Goal: Navigation & Orientation: Understand site structure

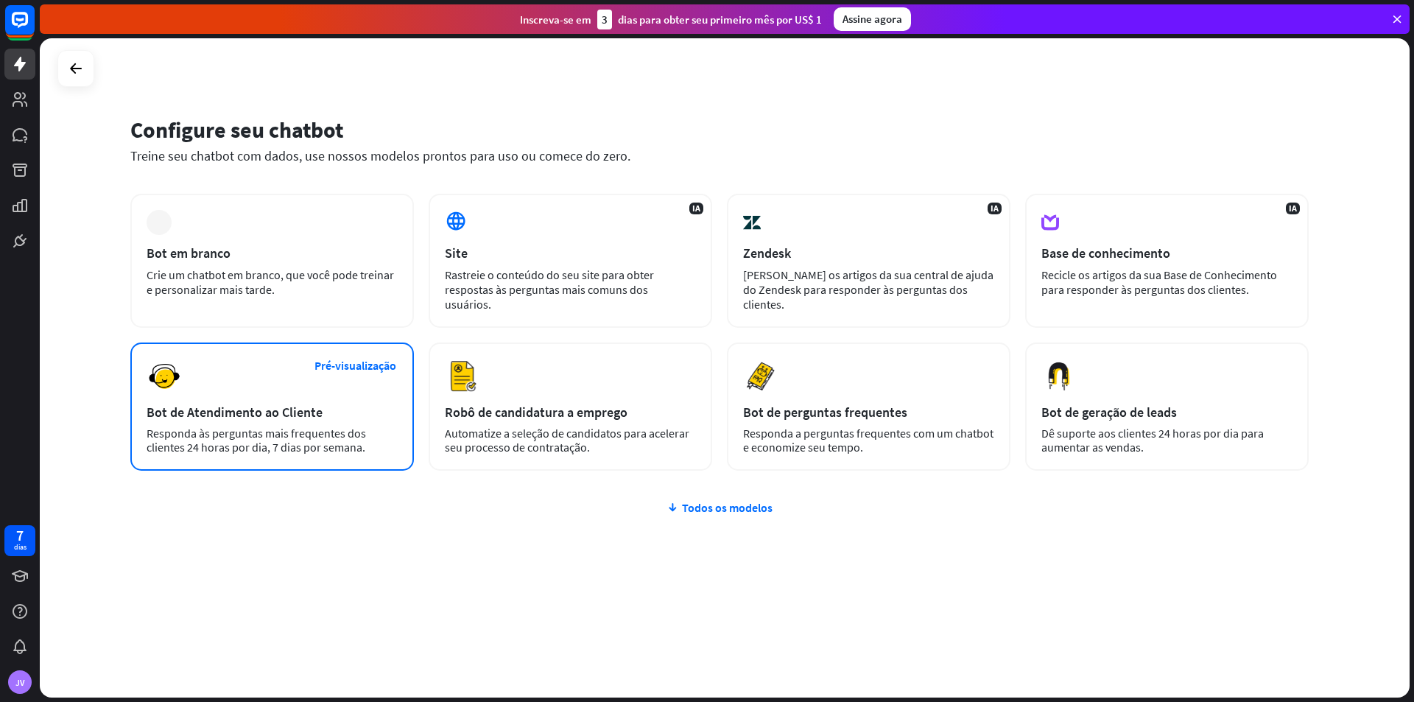
click at [332, 426] on font "Responda às perguntas mais frequentes dos clientes 24 horas por dia, 7 dias por…" at bounding box center [256, 440] width 219 height 29
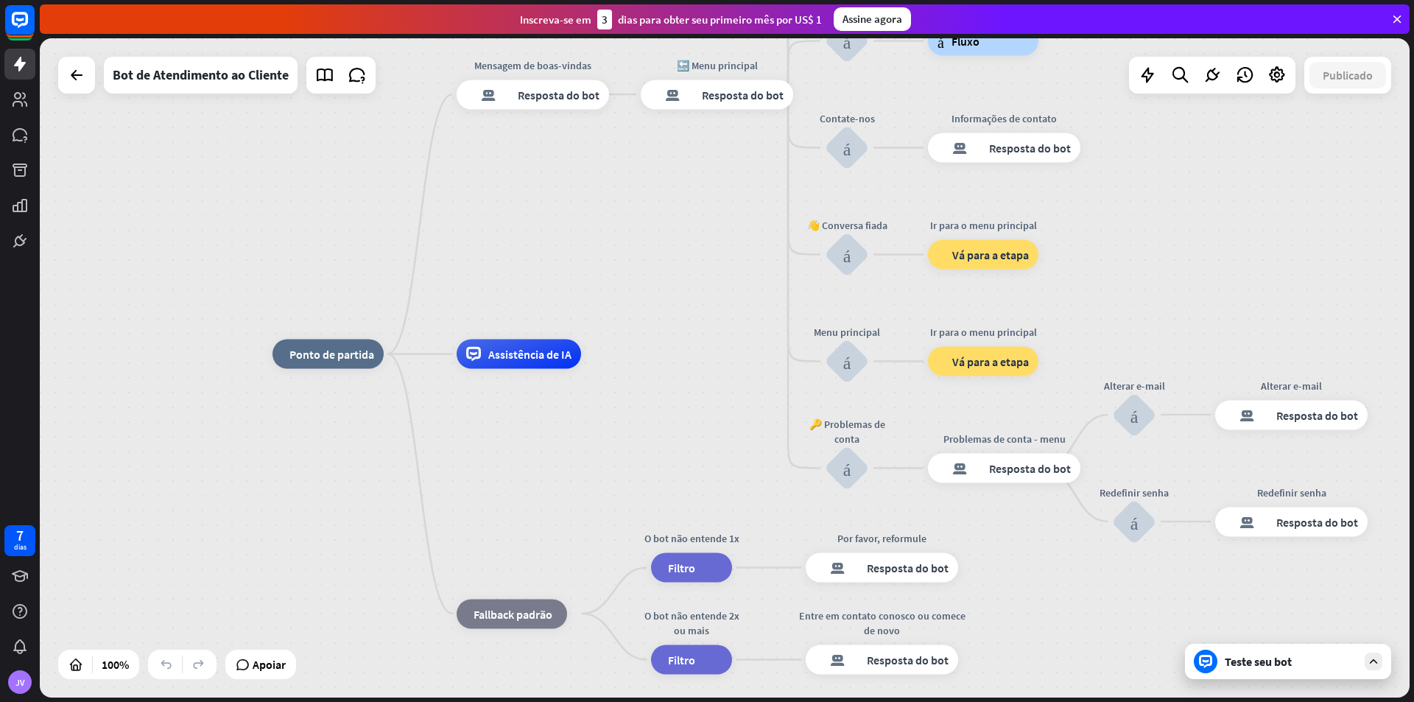
drag, startPoint x: 550, startPoint y: 521, endPoint x: 509, endPoint y: 507, distance: 43.5
click at [509, 507] on div "casa_2 Ponto de partida Mensagem de boas-vindas resposta do bot de bloco Respos…" at bounding box center [957, 683] width 1370 height 659
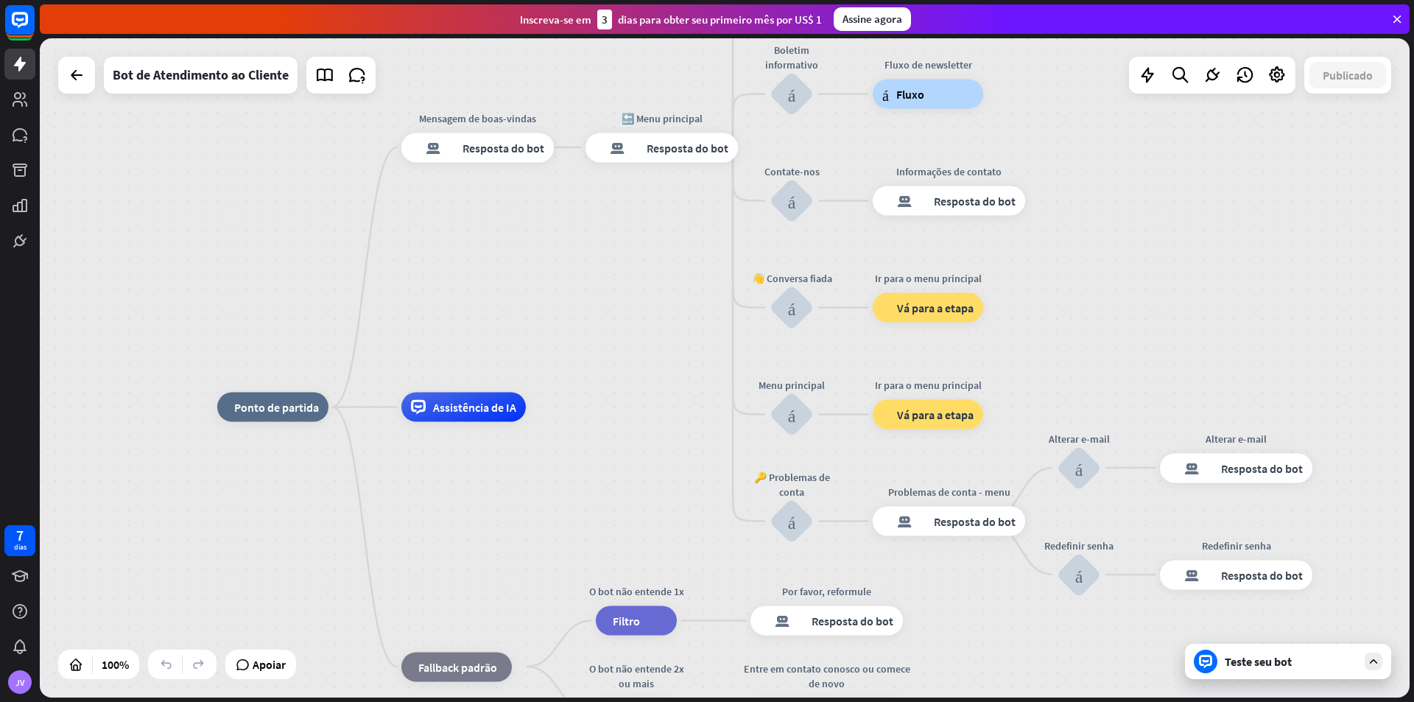
drag, startPoint x: 688, startPoint y: 384, endPoint x: 633, endPoint y: 437, distance: 76.6
click at [1275, 669] on div "Teste seu bot" at bounding box center [1288, 661] width 206 height 35
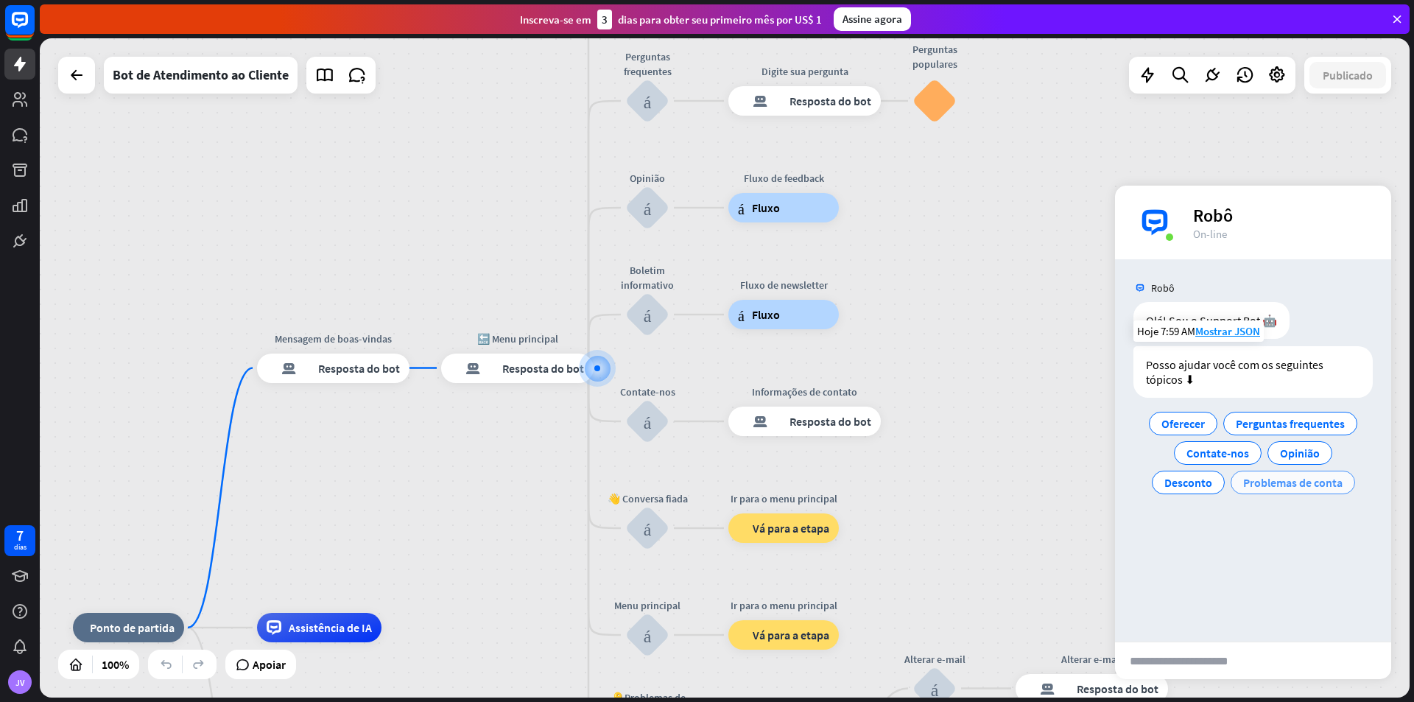
click at [1279, 484] on font "Problemas de conta" at bounding box center [1292, 482] width 99 height 15
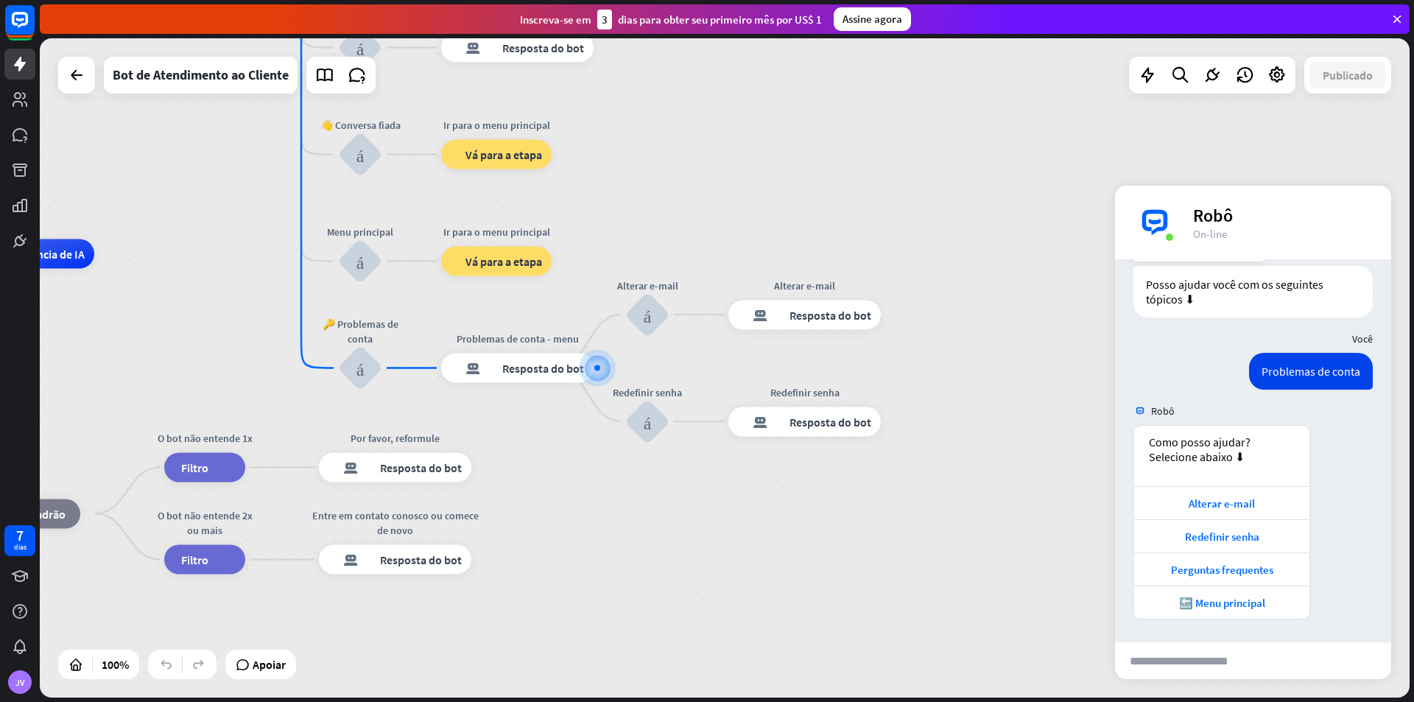
scroll to position [80, 0]
click at [1249, 507] on font "Alterar e-mail" at bounding box center [1221, 503] width 66 height 14
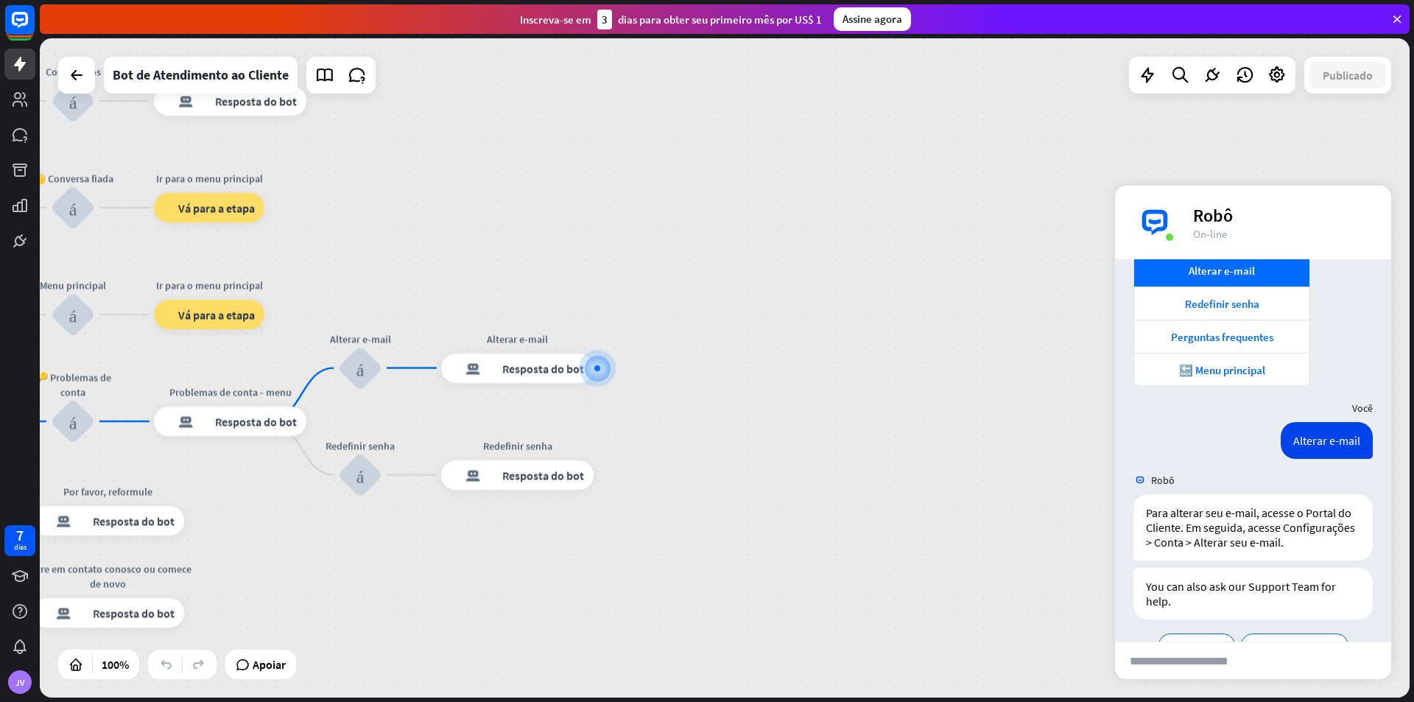
scroll to position [368, 0]
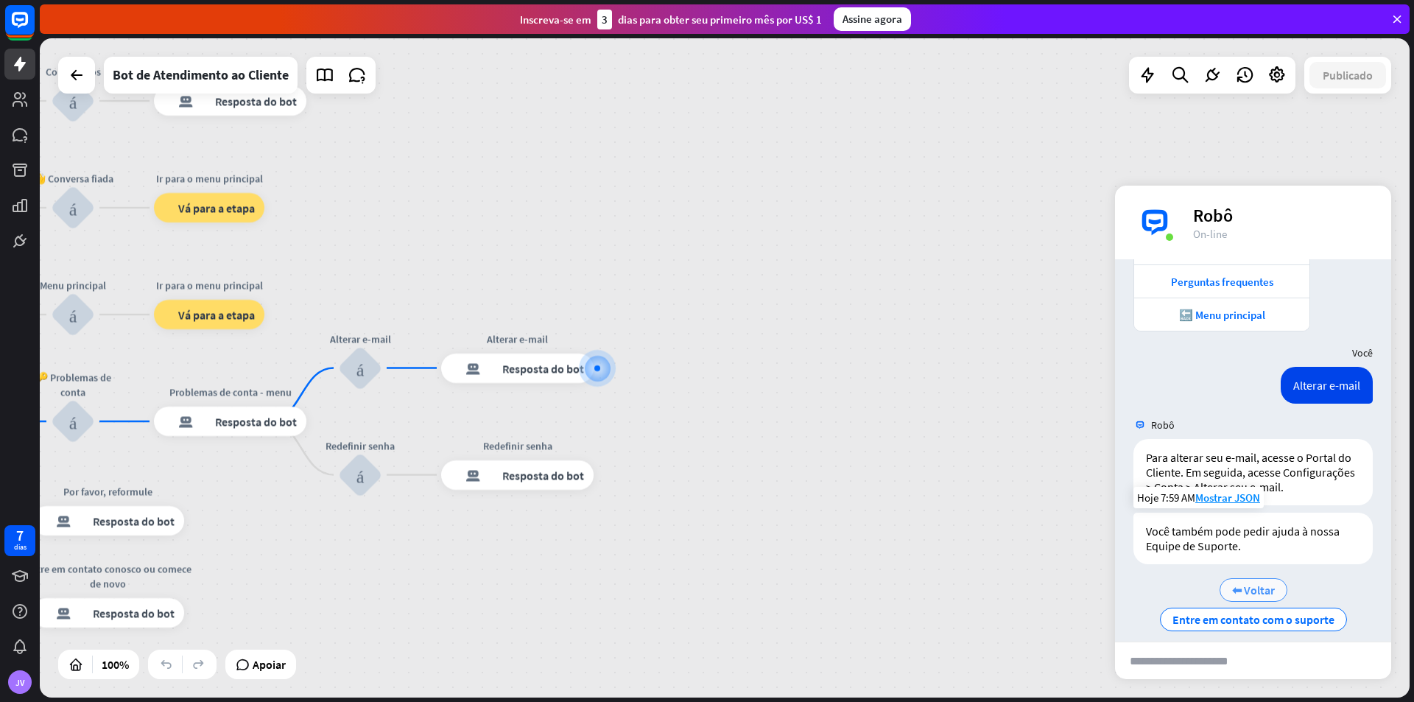
click at [1232, 597] on font "⬅ Voltar" at bounding box center [1253, 589] width 43 height 15
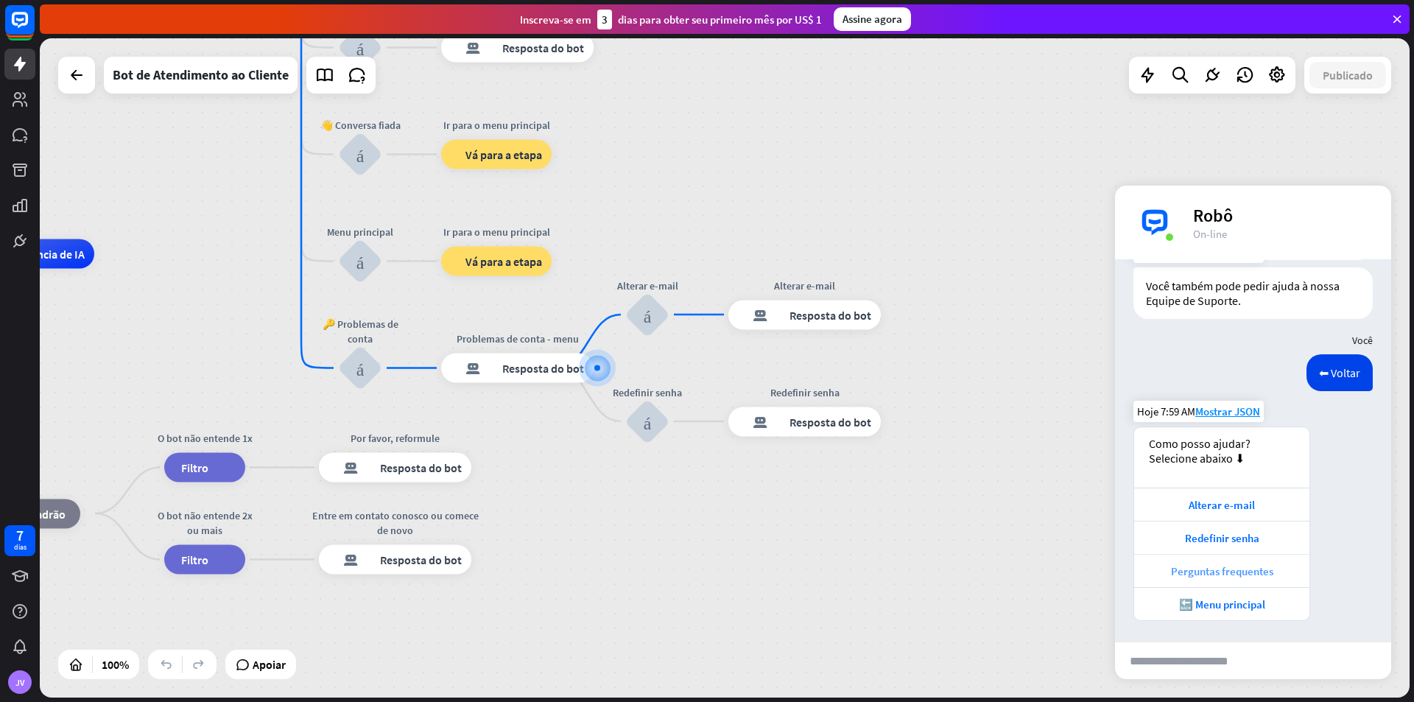
scroll to position [630, 0]
click at [1223, 602] on font "🔙 Menu principal" at bounding box center [1222, 603] width 86 height 14
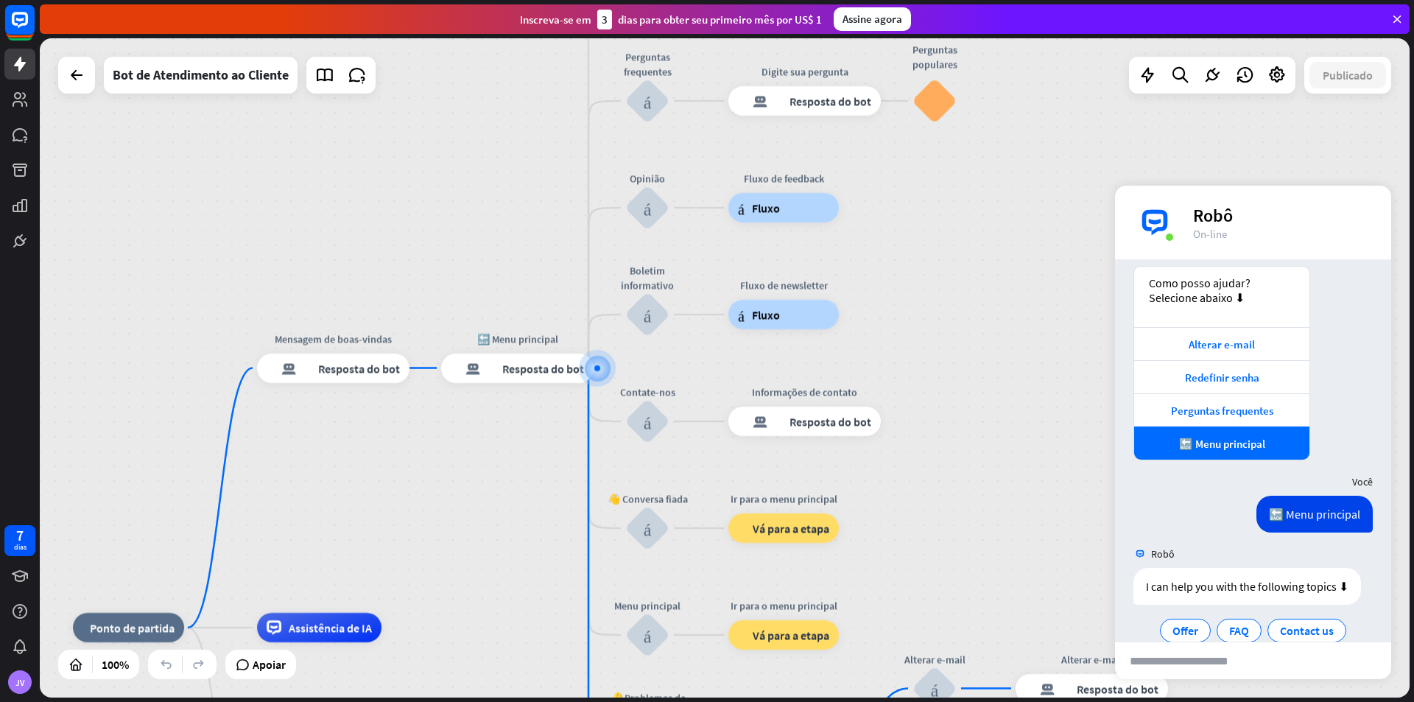
scroll to position [873, 0]
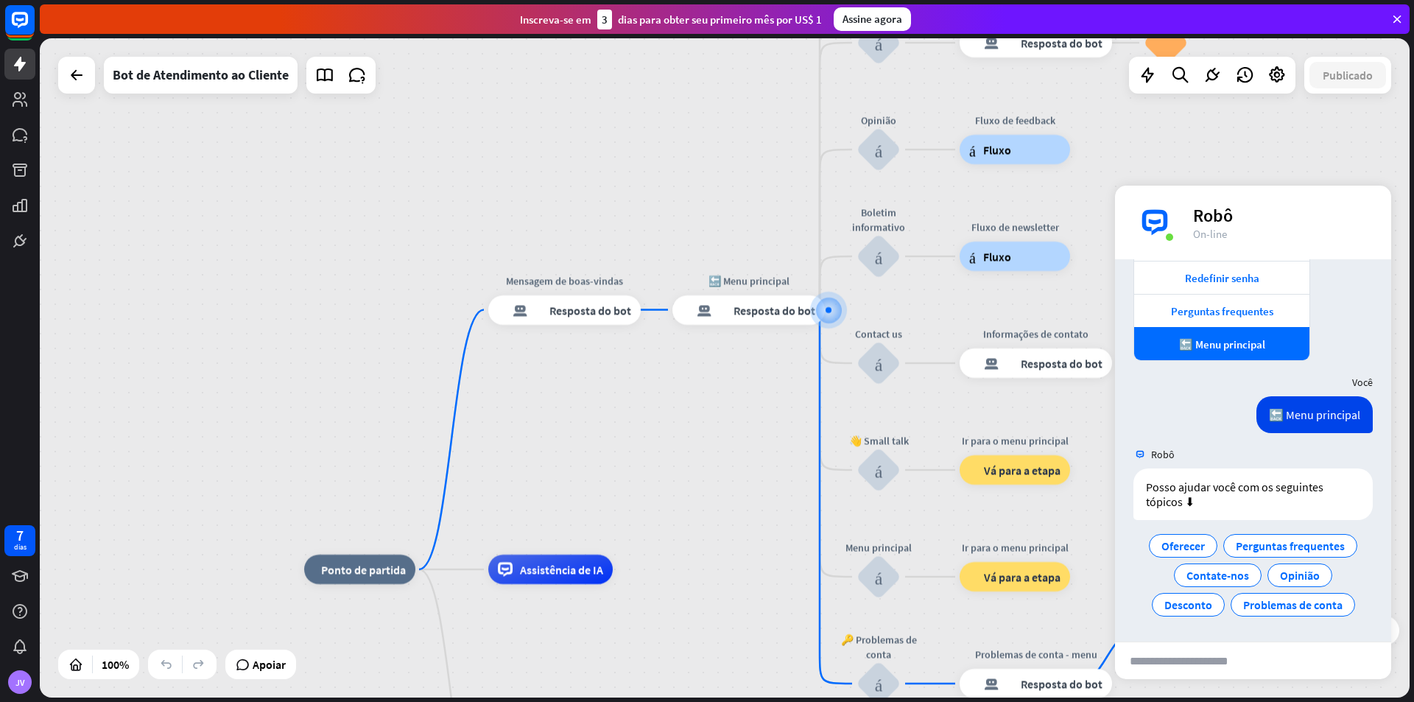
drag, startPoint x: 568, startPoint y: 499, endPoint x: 814, endPoint y: 437, distance: 253.6
click at [814, 437] on div "casa_2 Ponto de partida Mensagem de boas-vindas resposta do bot de bloco Respos…" at bounding box center [725, 367] width 1370 height 659
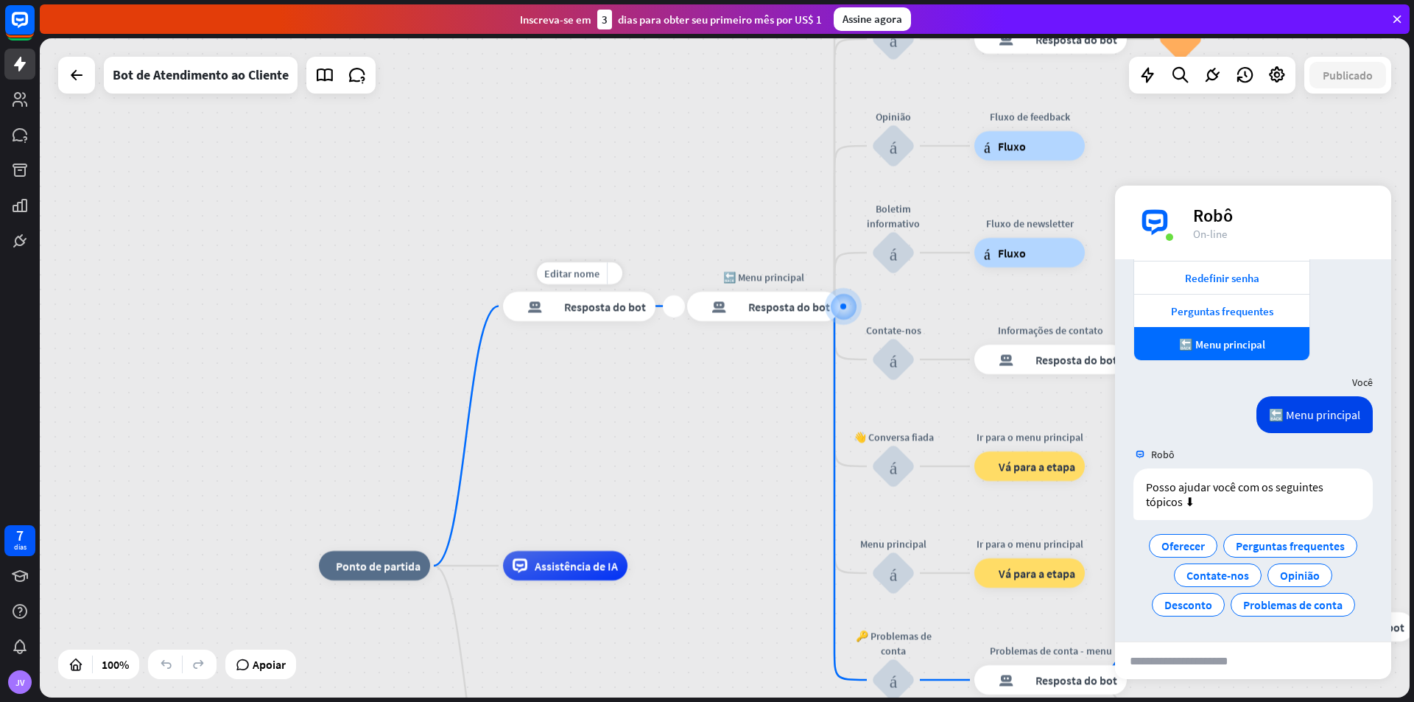
click at [606, 315] on div "resposta do bot de bloco Resposta do bot" at bounding box center [579, 306] width 152 height 29
click at [1262, 154] on div "casa_2 Ponto de partida Mensagem de boas-vindas resposta do bot de bloco Respos…" at bounding box center [725, 367] width 1370 height 659
click at [1267, 76] on icon at bounding box center [1276, 75] width 19 height 19
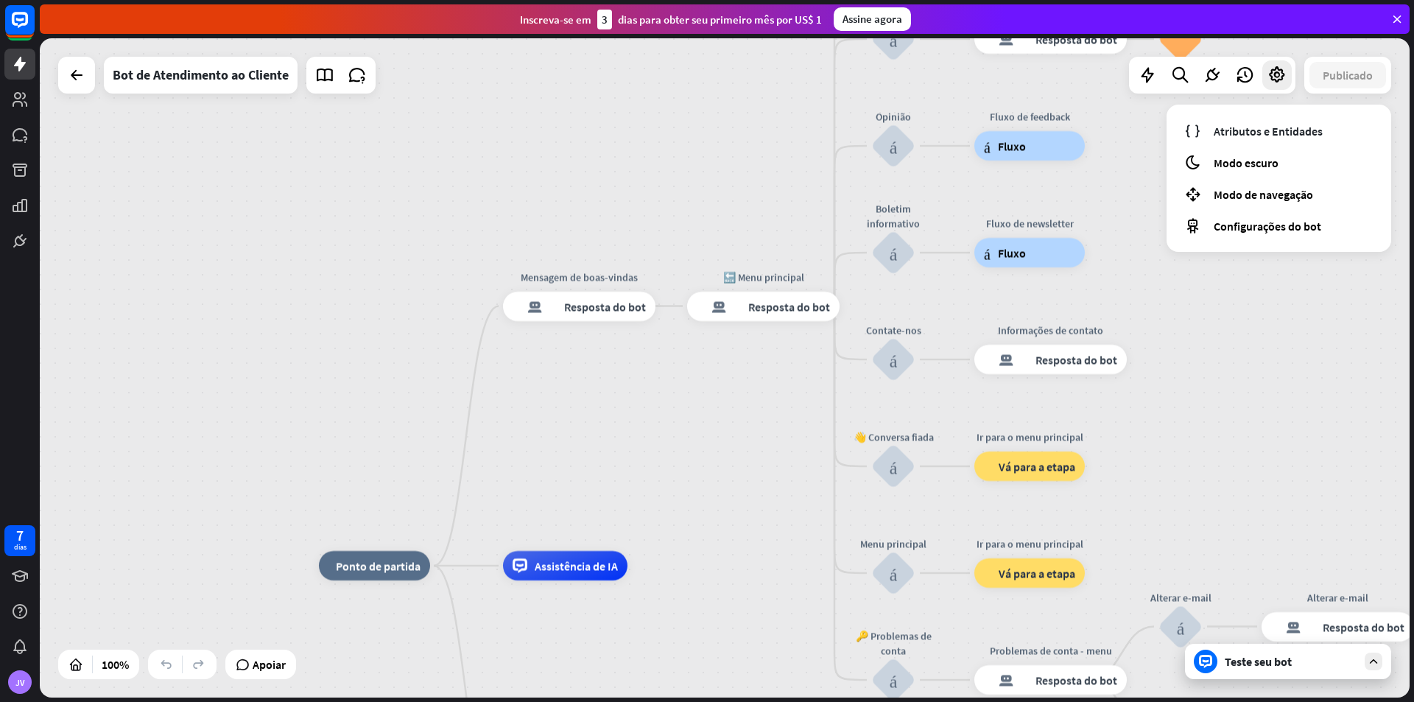
click at [515, 261] on div "casa_2 Ponto de partida Mensagem de boas-vindas resposta do bot de bloco Respos…" at bounding box center [725, 367] width 1370 height 659
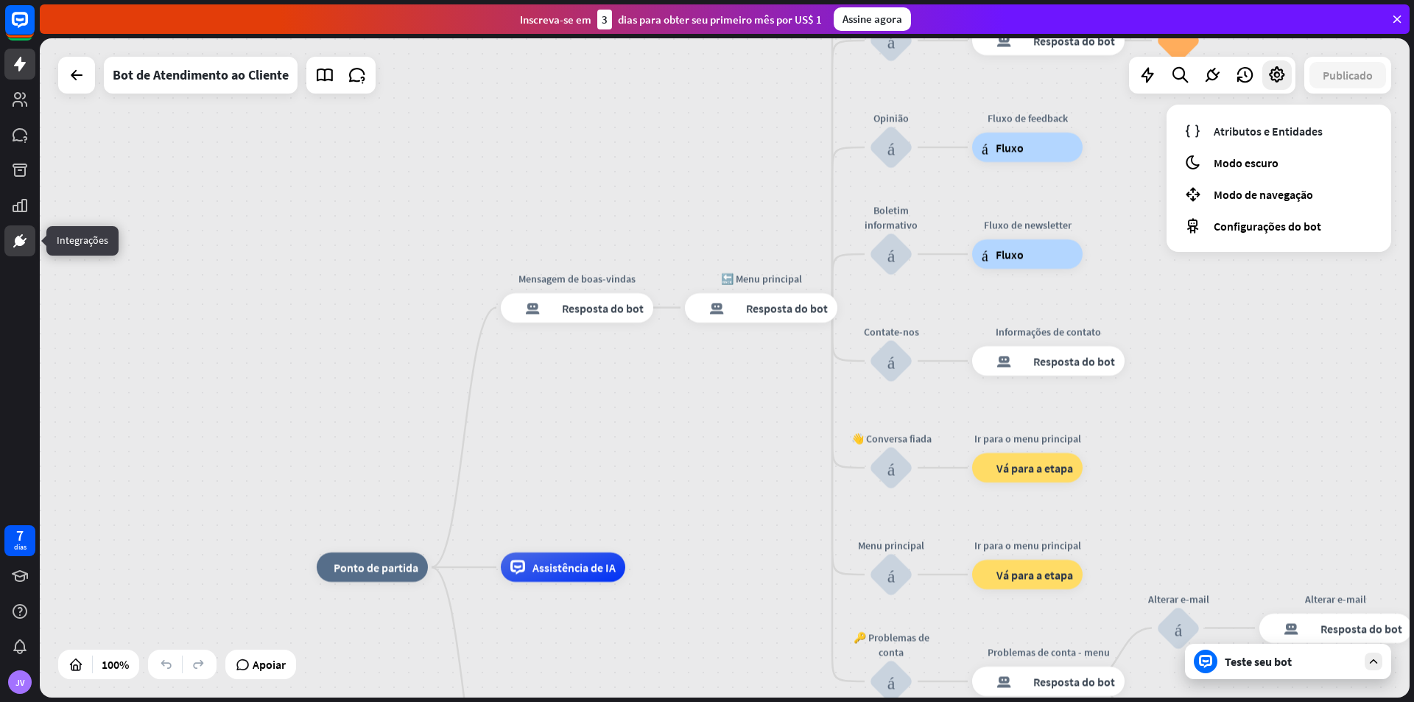
click at [21, 236] on icon at bounding box center [21, 236] width 4 height 4
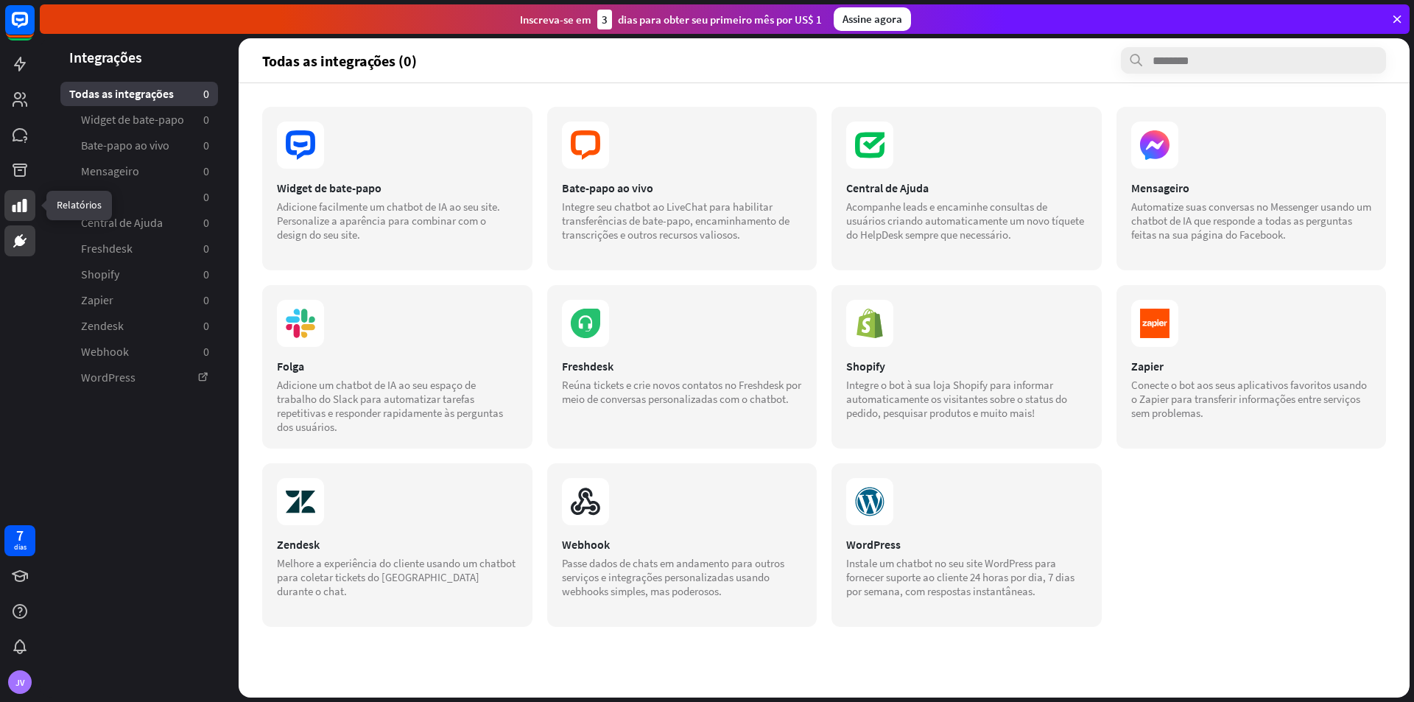
click at [18, 197] on icon at bounding box center [20, 206] width 18 height 18
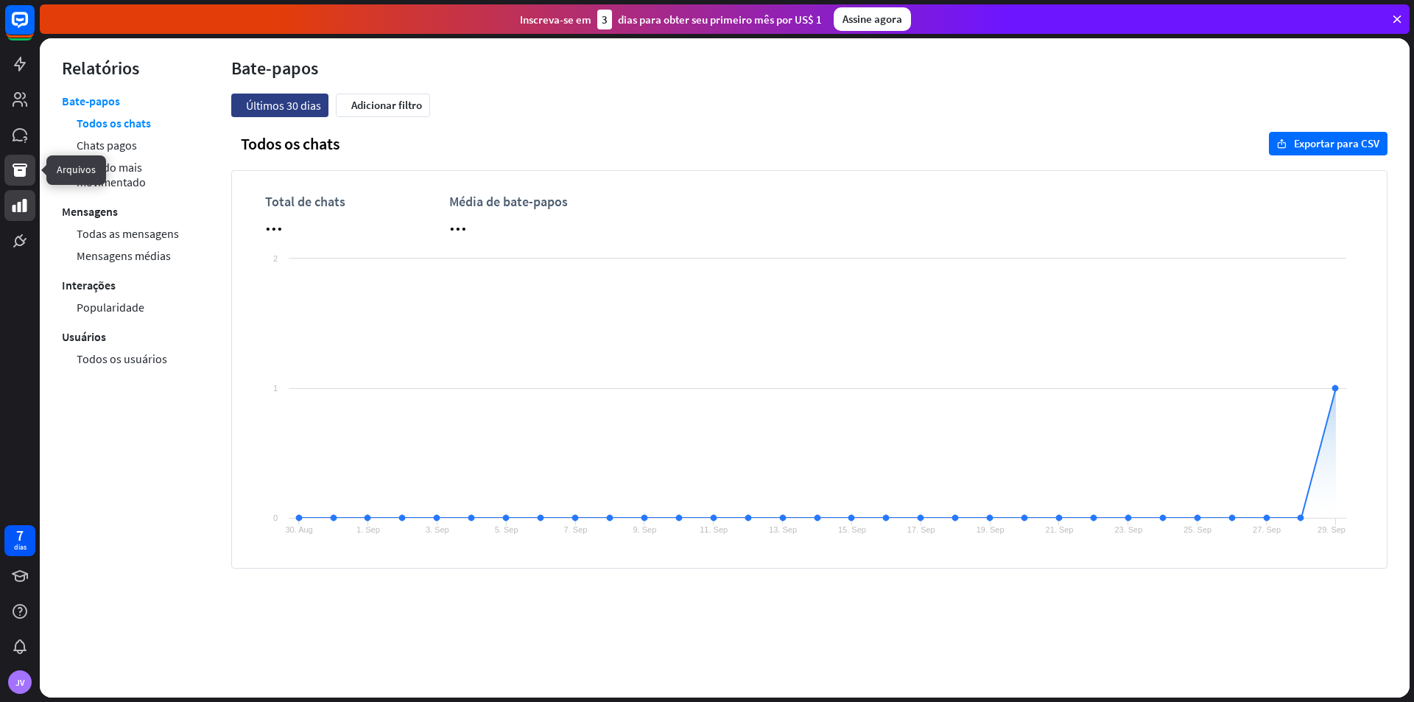
click at [21, 168] on icon at bounding box center [20, 169] width 15 height 13
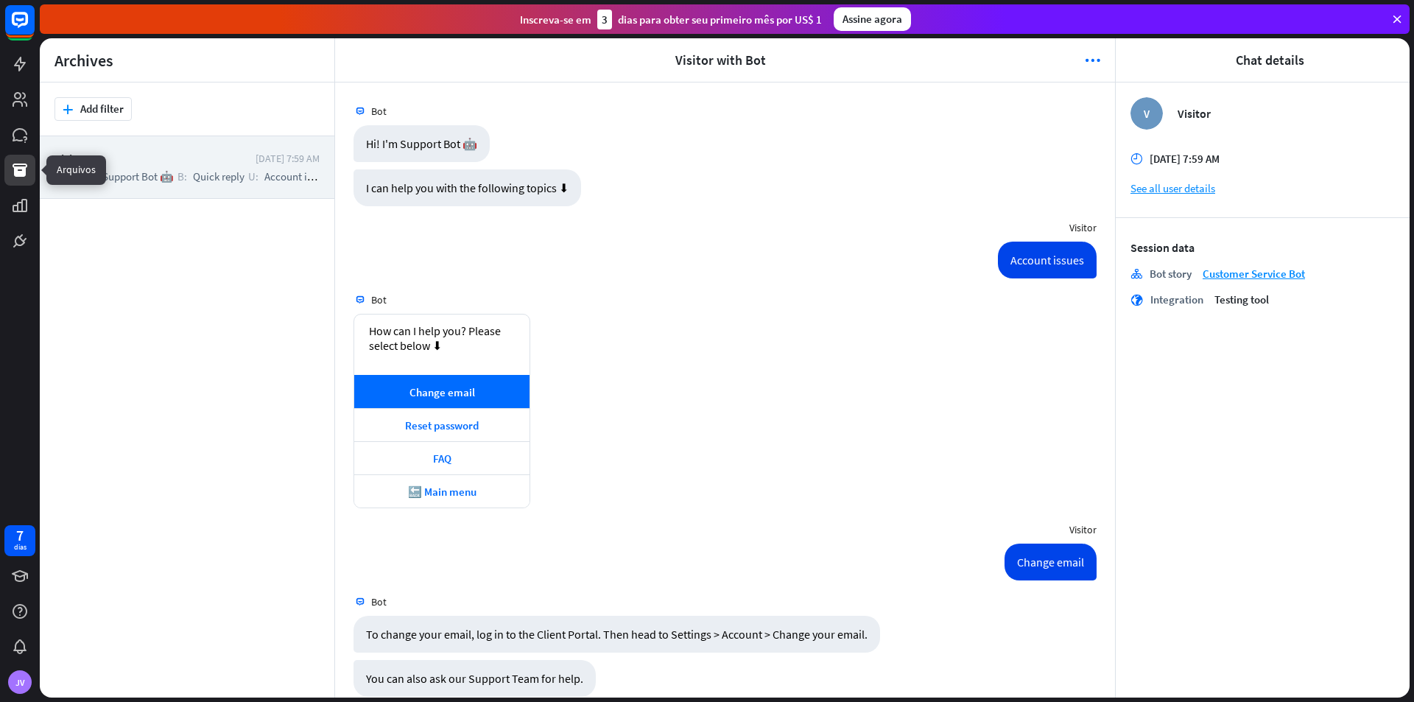
scroll to position [508, 0]
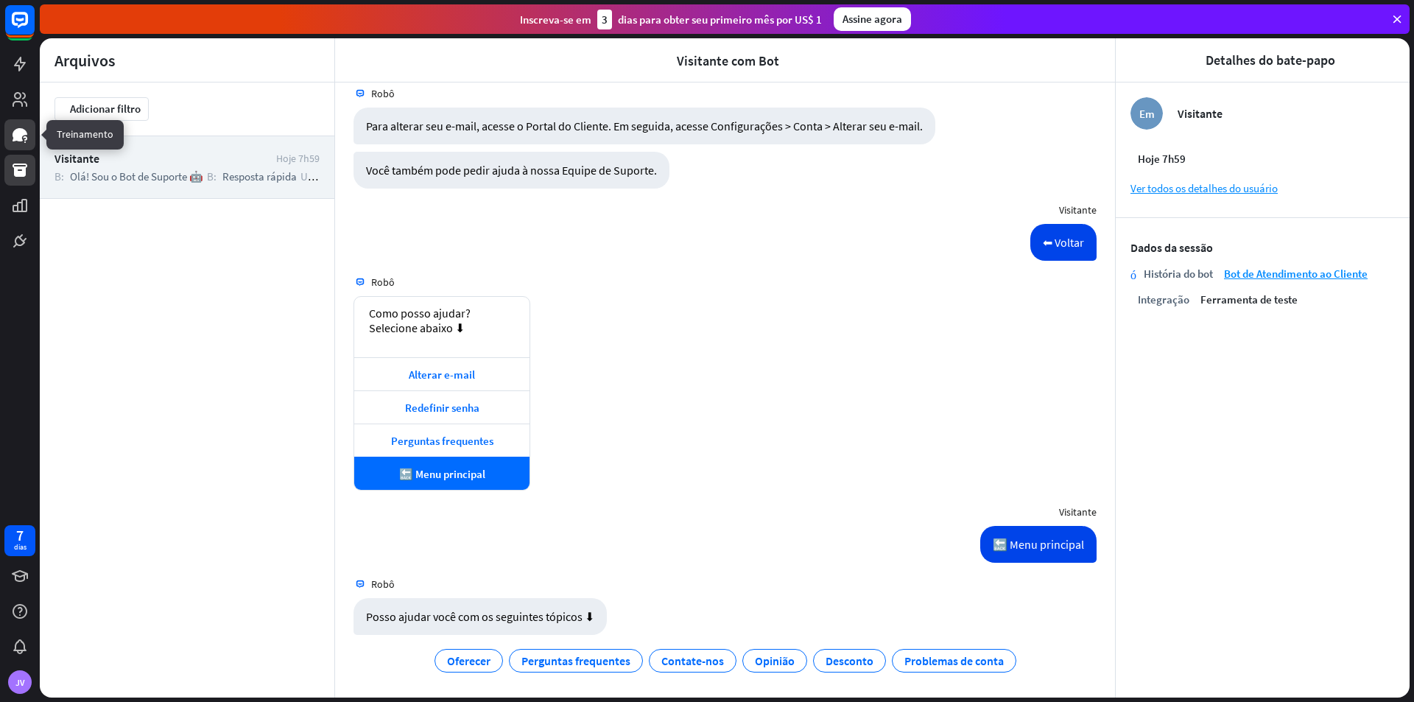
click at [23, 135] on icon at bounding box center [20, 134] width 15 height 13
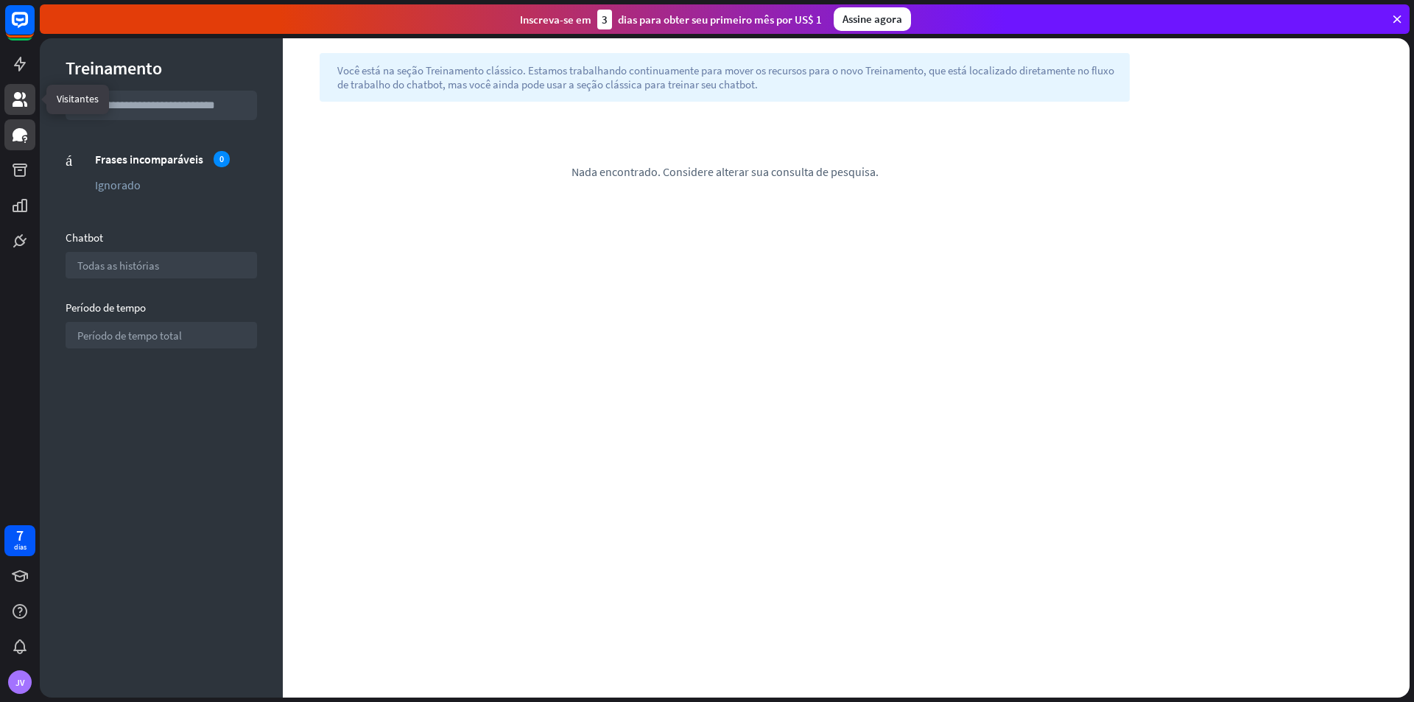
click at [25, 104] on icon at bounding box center [20, 99] width 15 height 15
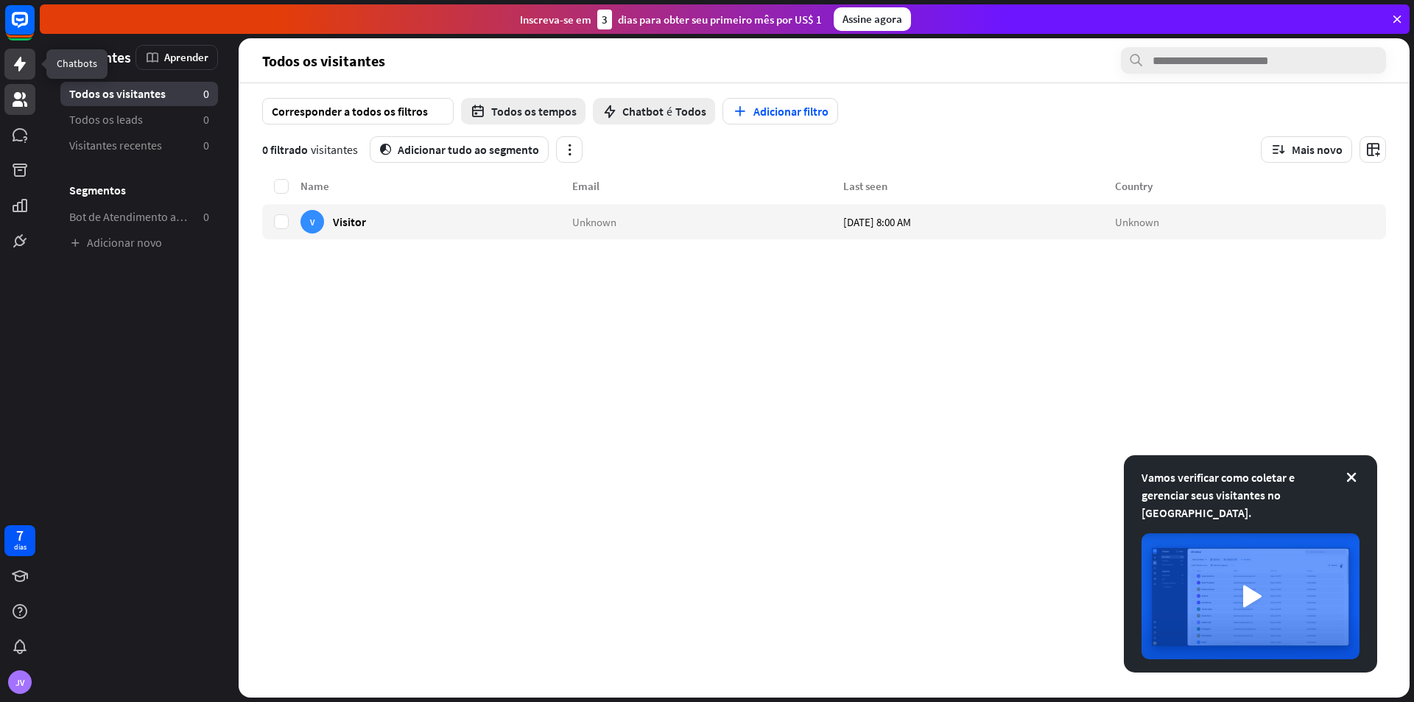
click at [17, 72] on icon at bounding box center [20, 64] width 18 height 18
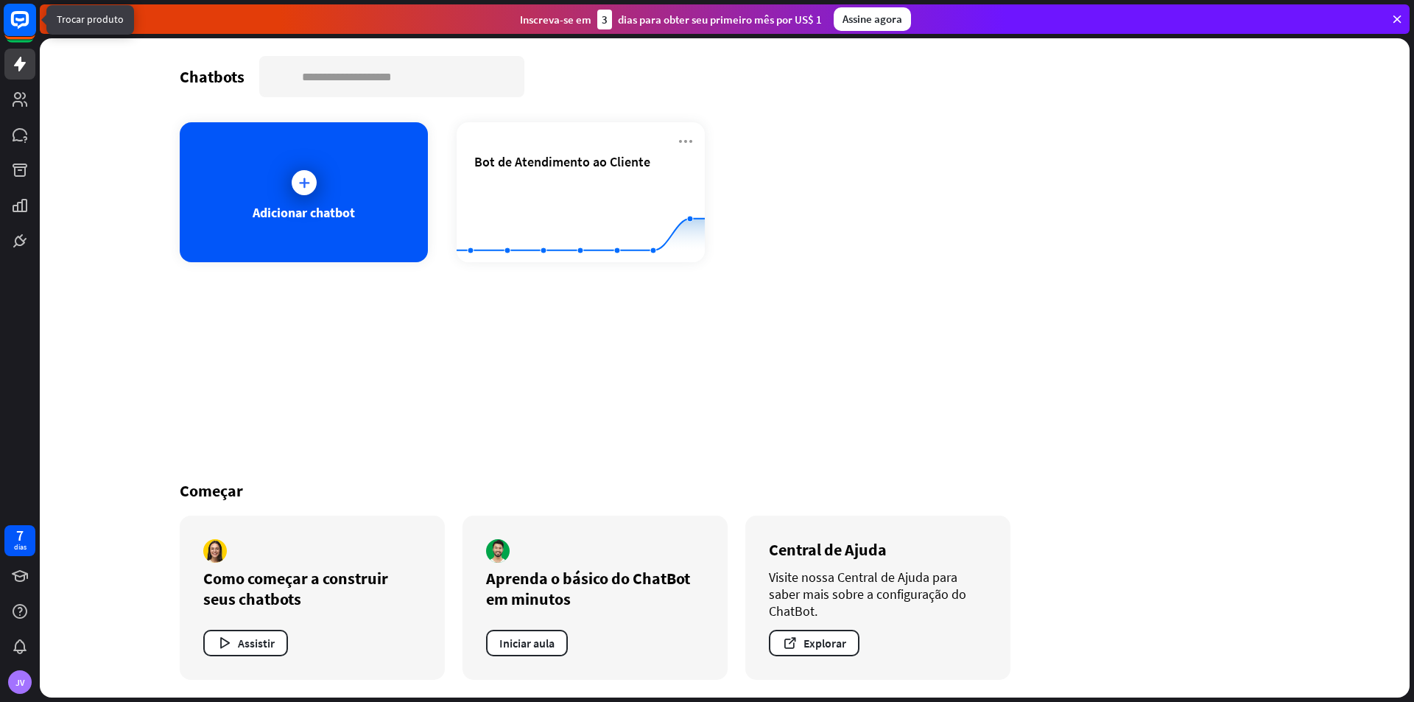
click at [18, 25] on rect at bounding box center [20, 20] width 32 height 32
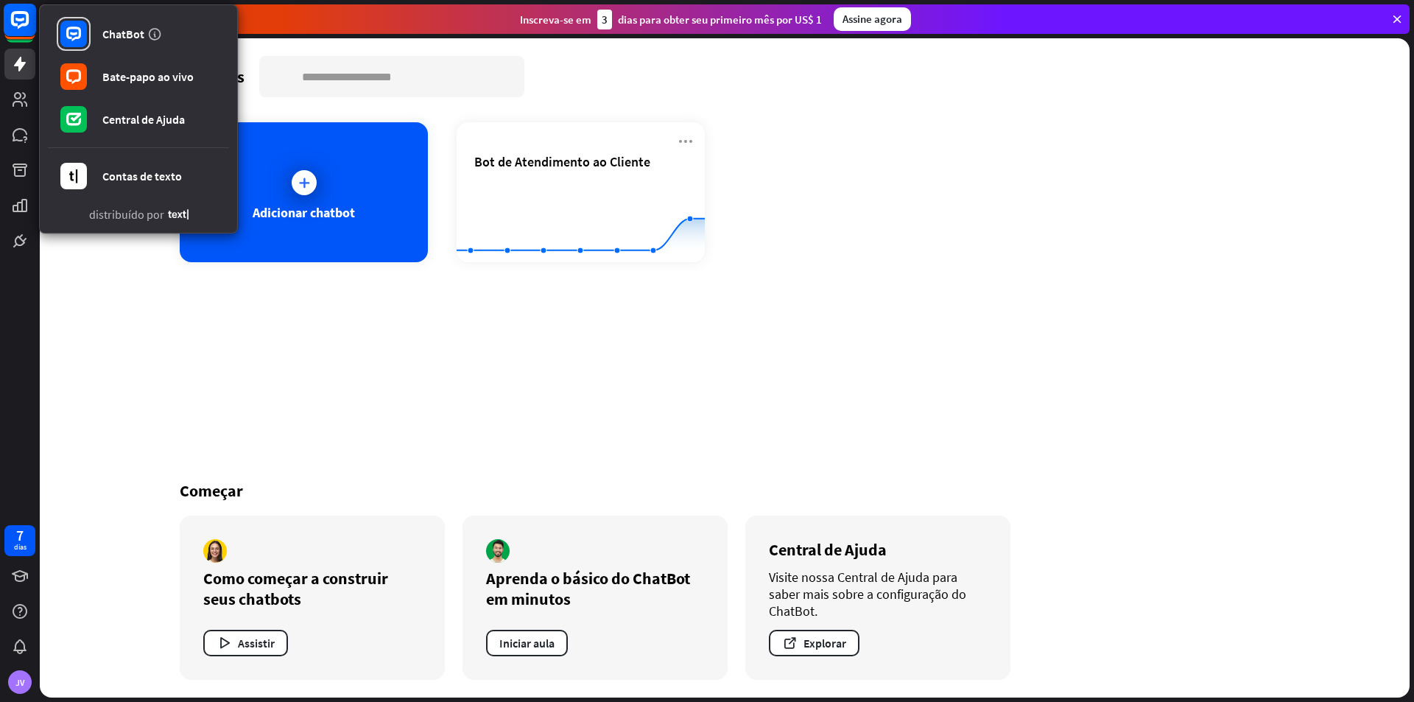
click at [19, 25] on rect at bounding box center [20, 20] width 32 height 32
